Goal: Find contact information: Find contact information

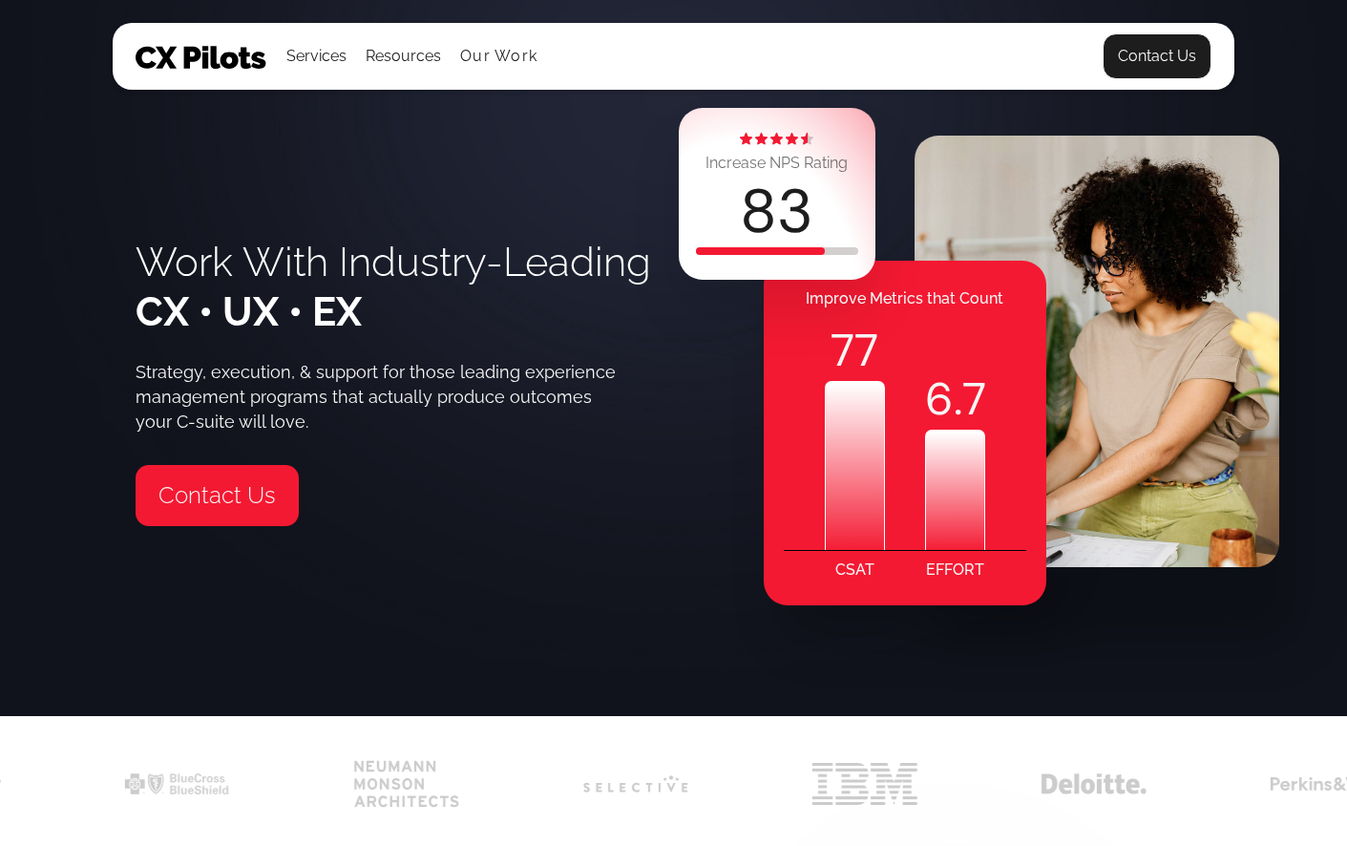
click at [1168, 55] on link "Contact Us" at bounding box center [1157, 56] width 109 height 46
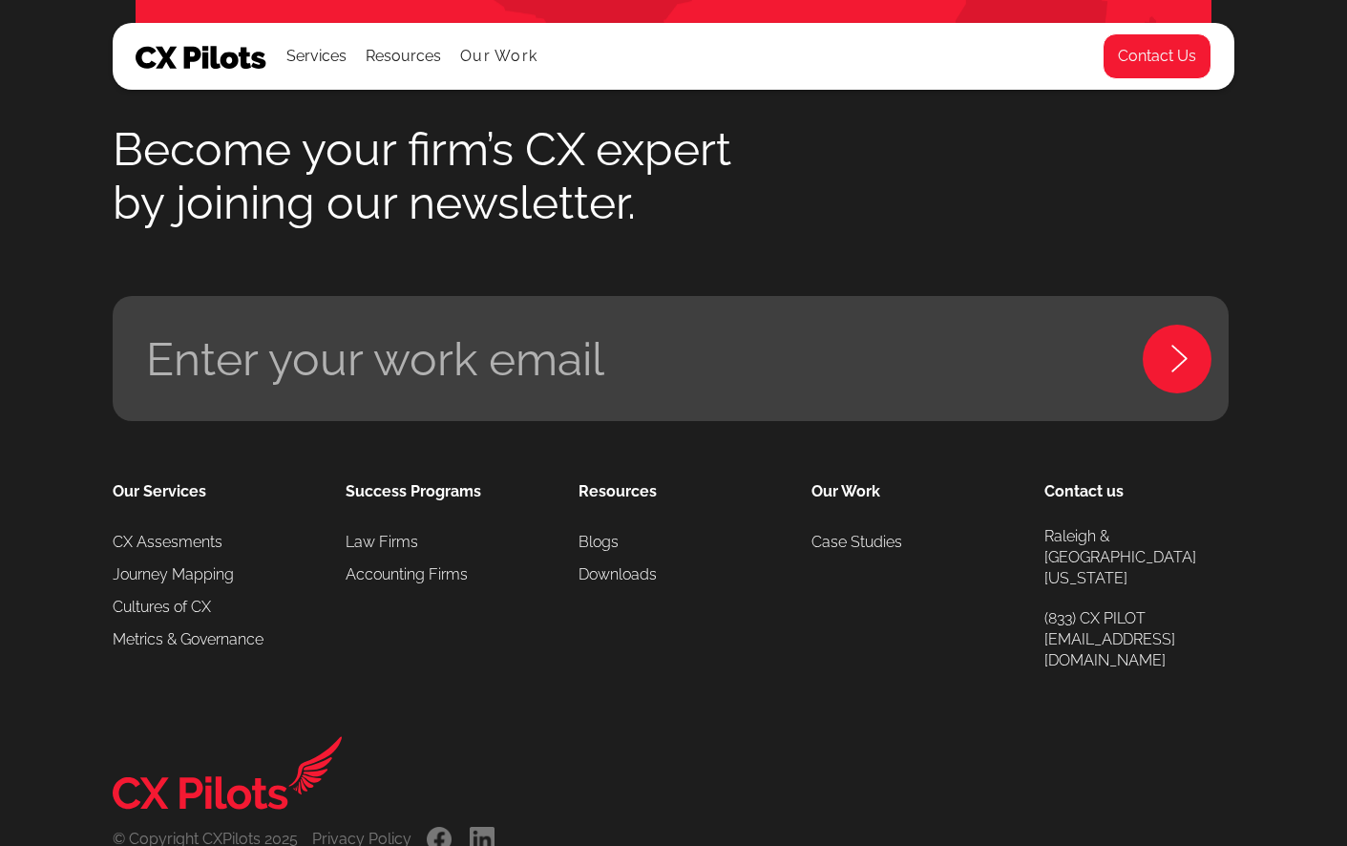
scroll to position [1470, 0]
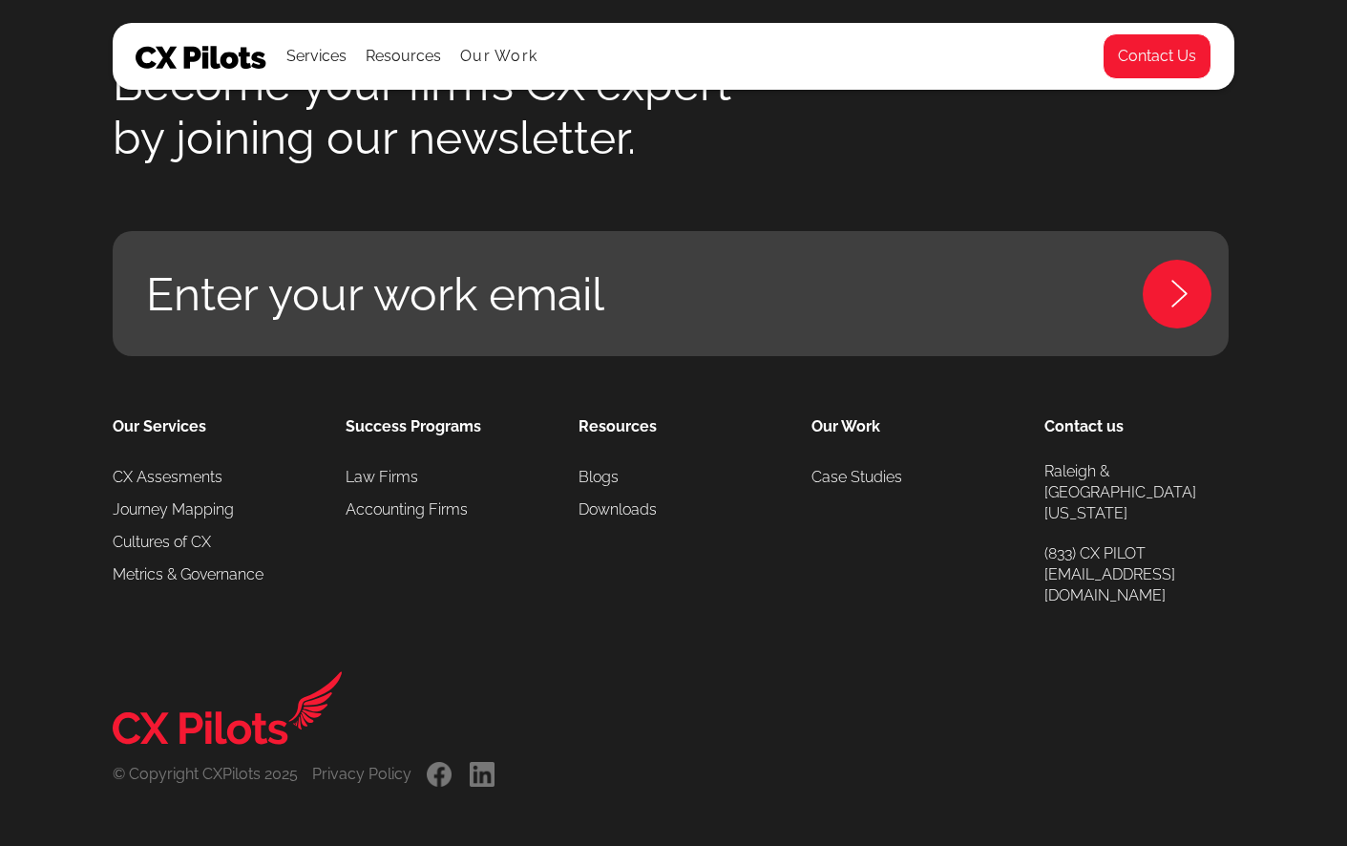
click at [442, 771] on link "." at bounding box center [439, 774] width 29 height 25
